Goal: Entertainment & Leisure: Consume media (video, audio)

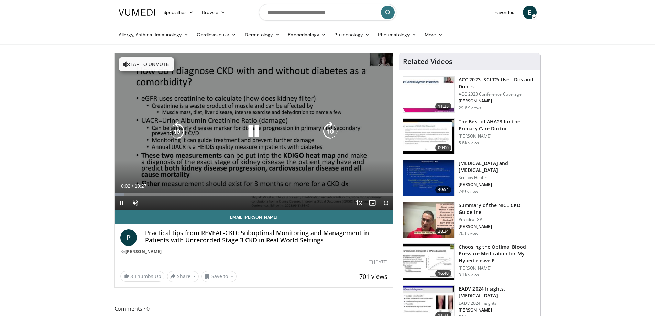
click at [251, 131] on icon "Video Player" at bounding box center [253, 131] width 19 height 19
click at [132, 66] on button "Tap to unmute" at bounding box center [146, 64] width 55 height 14
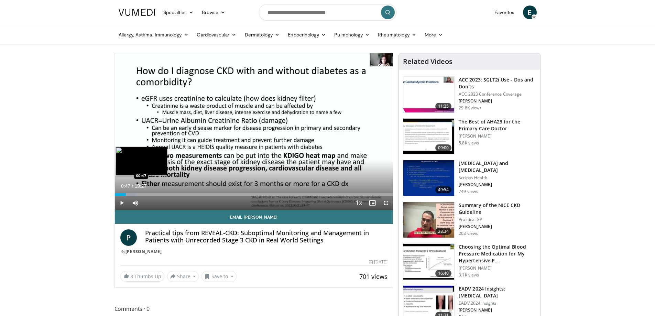
click at [126, 194] on div "Loaded : 7.64% 00:47 00:47" at bounding box center [254, 194] width 278 height 3
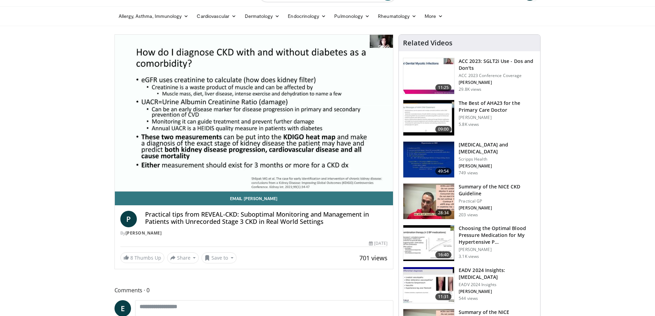
scroll to position [34, 0]
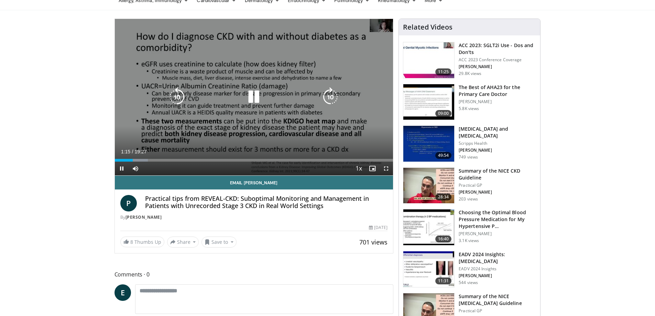
click at [254, 93] on icon "Video Player" at bounding box center [253, 96] width 19 height 19
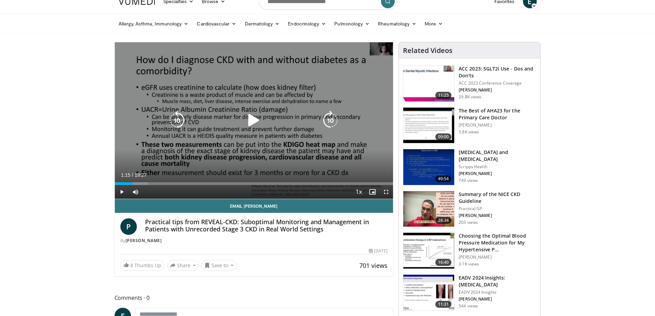
scroll to position [0, 0]
